Goal: Task Accomplishment & Management: Use online tool/utility

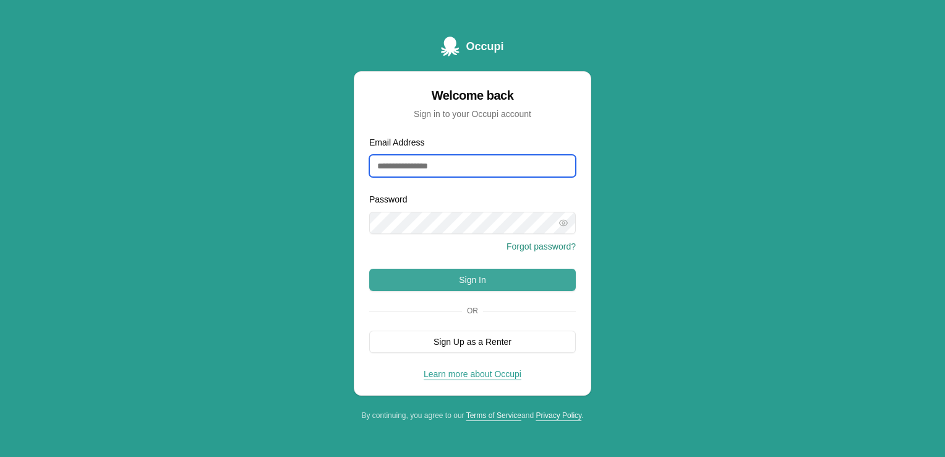
type input "**********"
click at [502, 281] on button "Sign In" at bounding box center [472, 279] width 207 height 22
